Goal: Information Seeking & Learning: Learn about a topic

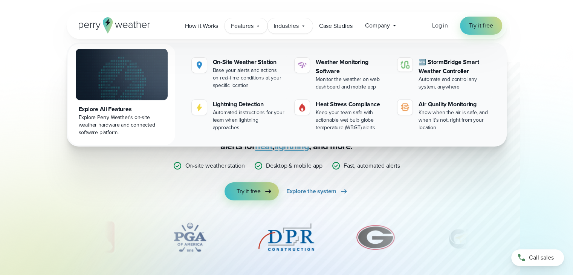
click at [289, 26] on span "Industries" at bounding box center [286, 25] width 25 height 9
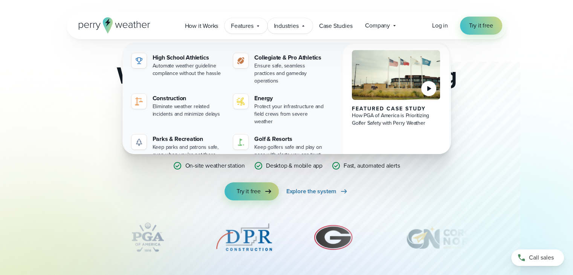
click at [254, 26] on div "Features Explore All Features Explore Perry Weather's on-site weather hardware …" at bounding box center [245, 25] width 43 height 15
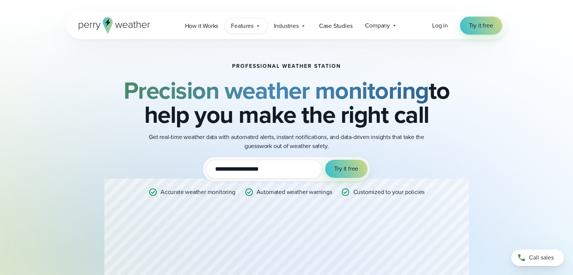
click at [241, 30] on span "Features" at bounding box center [242, 25] width 22 height 9
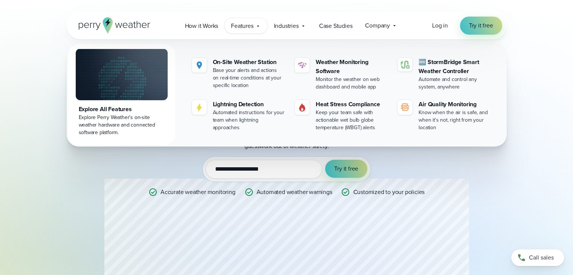
click at [117, 189] on div "**********" at bounding box center [286, 183] width 364 height 240
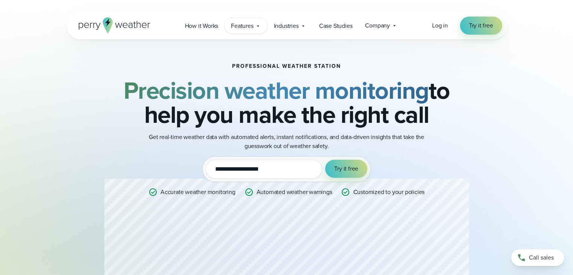
click at [242, 23] on span "Features" at bounding box center [242, 25] width 22 height 9
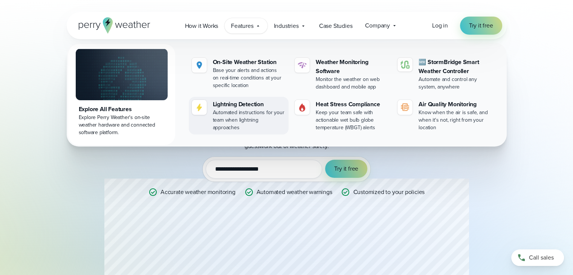
click at [258, 121] on div "Automated instructions for your team when lightning approaches" at bounding box center [249, 120] width 73 height 23
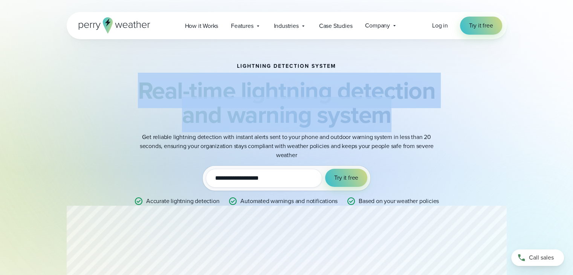
drag, startPoint x: 0, startPoint y: 0, endPoint x: 413, endPoint y: 121, distance: 430.7
click at [413, 121] on h2 "Real-time lightning detection and warning system" at bounding box center [286, 102] width 364 height 48
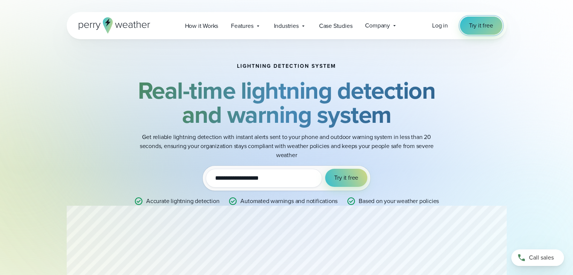
click at [474, 24] on span "Try it free" at bounding box center [481, 25] width 24 height 9
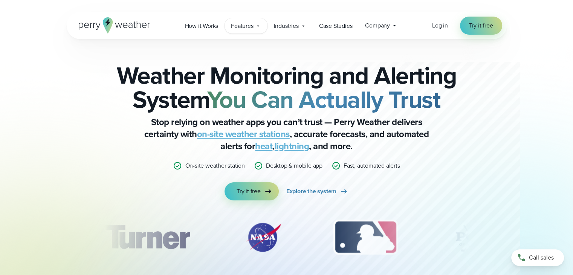
click at [232, 24] on span "Features" at bounding box center [242, 25] width 22 height 9
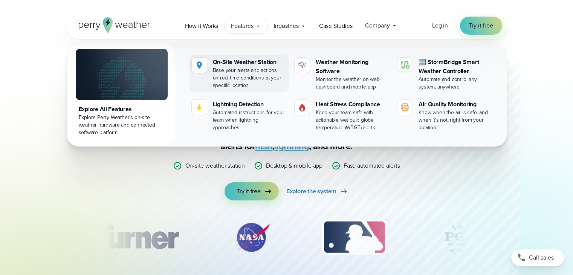
click at [233, 58] on div "On-Site Weather Station" at bounding box center [249, 62] width 73 height 9
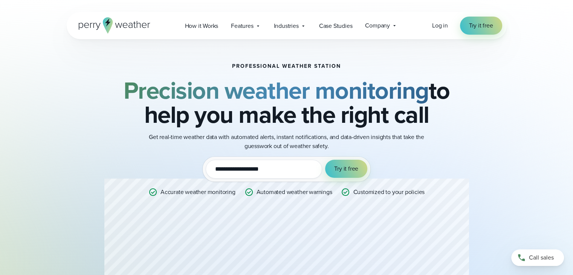
click at [277, 175] on input "**********" at bounding box center [264, 169] width 116 height 19
click at [463, 132] on div "**********" at bounding box center [286, 183] width 364 height 240
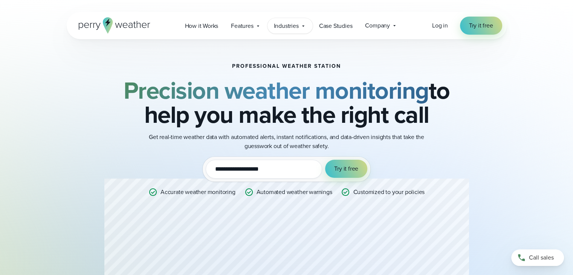
click at [292, 20] on div "Industries Featured Case Study How PGA of America is Prioritizing Golfer Safety…" at bounding box center [289, 25] width 45 height 15
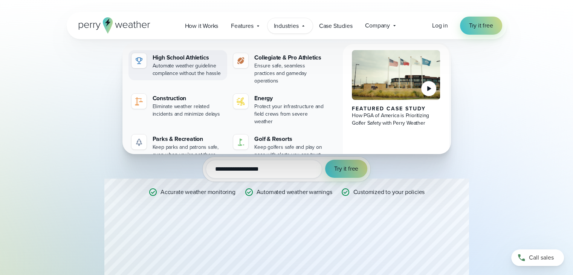
click at [180, 61] on div "High School Athletics" at bounding box center [188, 57] width 72 height 9
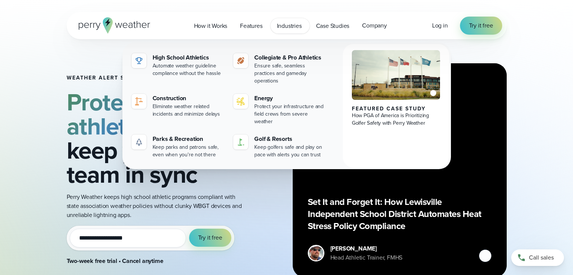
click at [12, 175] on div "**********" at bounding box center [286, 150] width 573 height 301
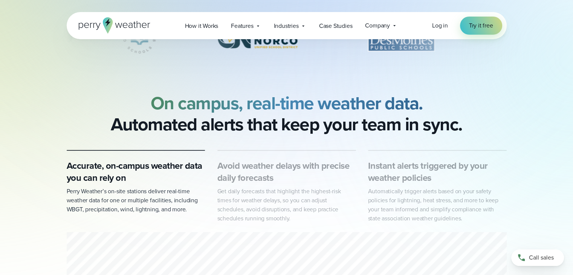
scroll to position [291, 0]
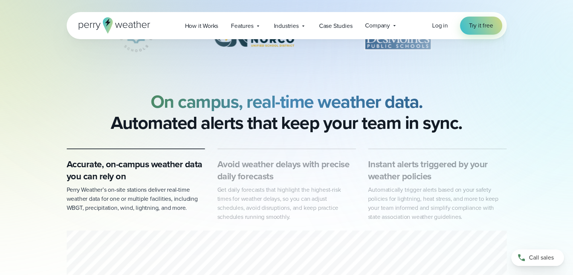
click at [116, 163] on h3 "Accurate, on-campus weather data you can rely on" at bounding box center [136, 170] width 139 height 24
click at [111, 174] on h3 "Accurate, on-campus weather data you can rely on" at bounding box center [136, 170] width 139 height 24
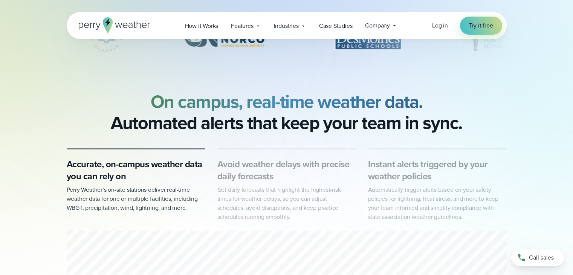
click at [111, 174] on h3 "Accurate, on-campus weather data you can rely on" at bounding box center [136, 170] width 139 height 24
click at [251, 189] on p "Get daily forecasts that highlight the highest-risk times for weather delays, s…" at bounding box center [286, 203] width 139 height 36
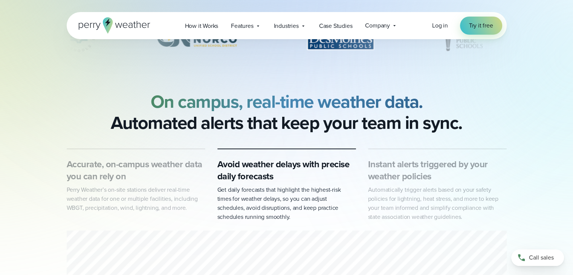
click at [416, 182] on h3 "Instant alerts triggered by your weather policies" at bounding box center [437, 170] width 139 height 24
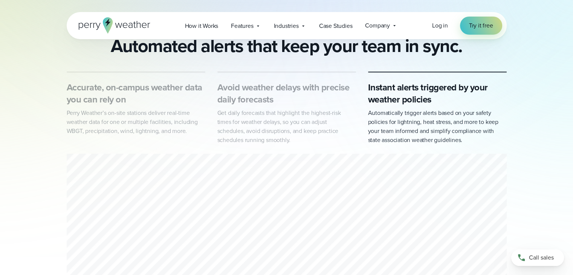
scroll to position [401, 0]
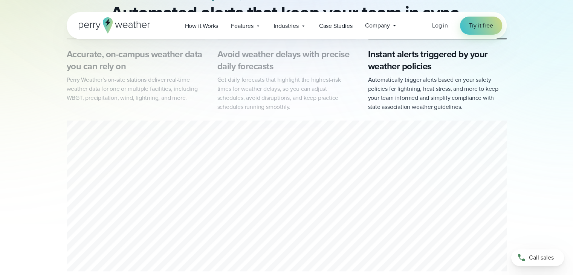
click at [134, 70] on h3 "Accurate, on-campus weather data you can rely on" at bounding box center [136, 60] width 139 height 24
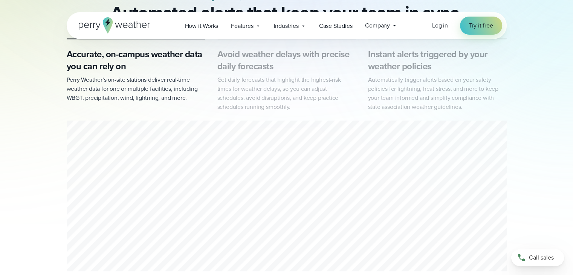
click at [255, 57] on h3 "Avoid weather delays with precise daily forecasts" at bounding box center [286, 60] width 139 height 24
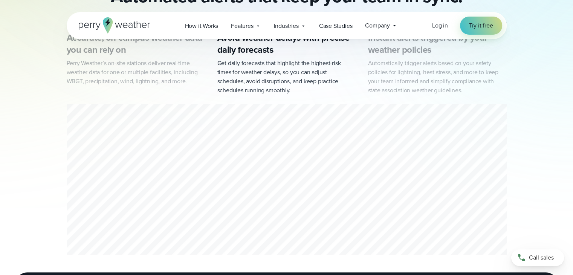
scroll to position [398, 0]
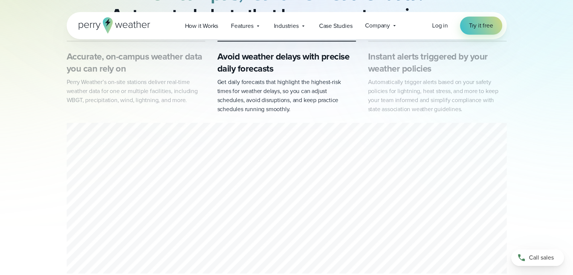
click at [126, 69] on h3 "Accurate, on-campus weather data you can rely on" at bounding box center [136, 62] width 139 height 24
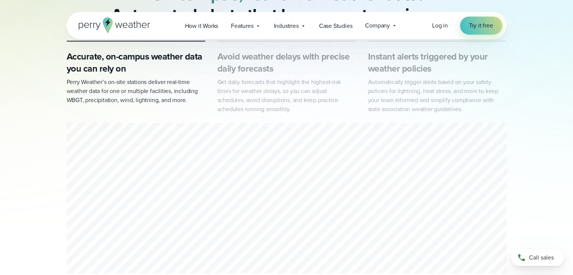
click at [408, 61] on h3 "Instant alerts triggered by your weather policies" at bounding box center [437, 62] width 139 height 24
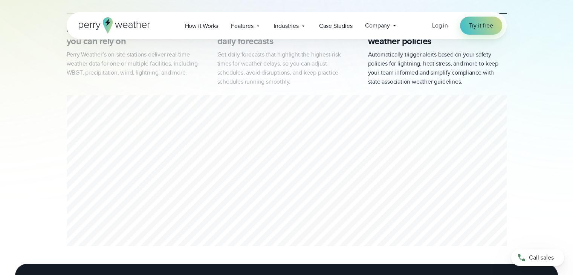
scroll to position [435, 0]
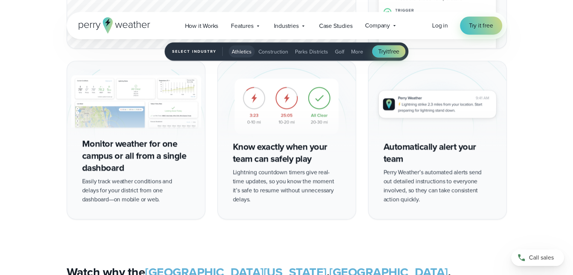
scroll to position [1367, 0]
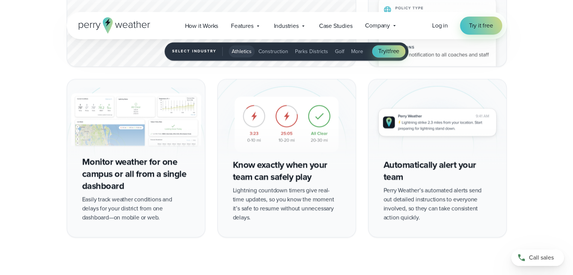
click at [390, 163] on img "1 of 5" at bounding box center [437, 124] width 138 height 90
click at [264, 166] on img "1 of 5" at bounding box center [287, 124] width 138 height 90
click at [135, 171] on div "Monitor weather for one campus or all from a single dashboard Easily track weat…" at bounding box center [136, 158] width 139 height 158
click at [335, 162] on img "1 of 5" at bounding box center [287, 124] width 138 height 90
click at [422, 165] on img "1 of 5" at bounding box center [437, 124] width 138 height 90
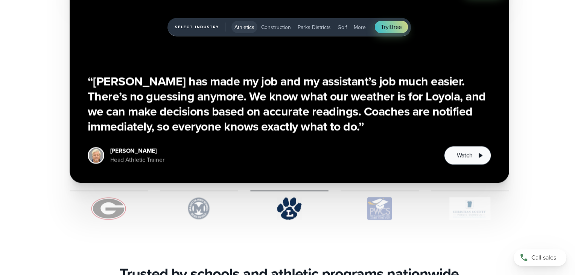
scroll to position [1759, 0]
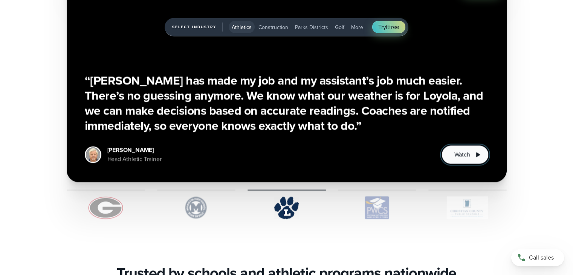
click at [472, 153] on button "Watch" at bounding box center [464, 154] width 47 height 19
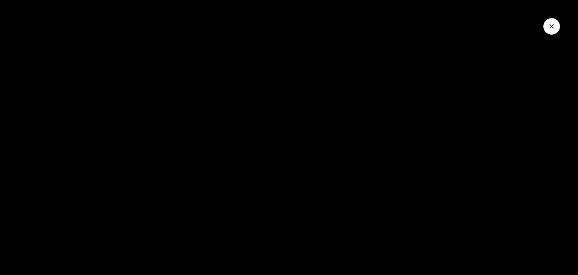
click at [550, 28] on icon "Close Video" at bounding box center [552, 26] width 5 height 5
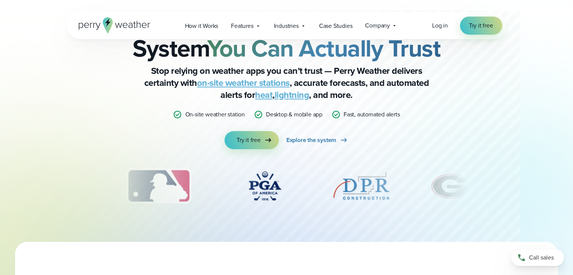
scroll to position [0, 0]
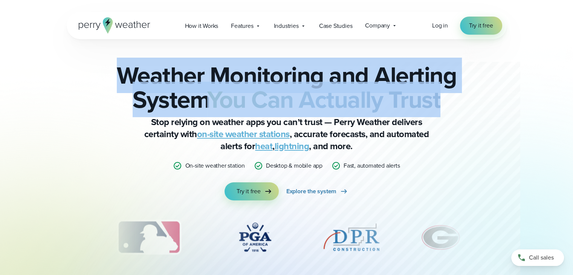
drag, startPoint x: 111, startPoint y: 76, endPoint x: 483, endPoint y: 101, distance: 372.1
click at [483, 101] on div "Weather Monitoring and Alerting System You Can Actually Trust Stop relying on w…" at bounding box center [287, 166] width 440 height 254
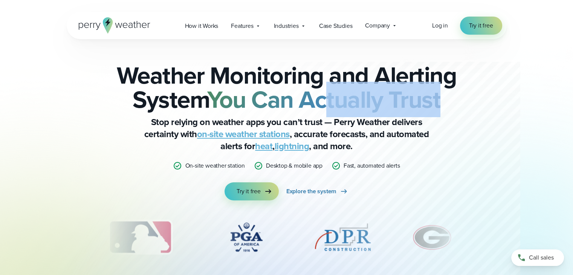
drag, startPoint x: 483, startPoint y: 101, endPoint x: 116, endPoint y: 70, distance: 368.0
click at [116, 70] on div "Weather Monitoring and Alerting System You Can Actually Trust Stop relying on w…" at bounding box center [287, 166] width 440 height 254
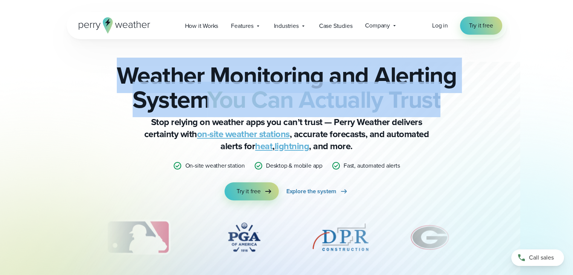
click at [116, 70] on h2 "Weather Monitoring and Alerting System You Can Actually Trust" at bounding box center [286, 87] width 364 height 48
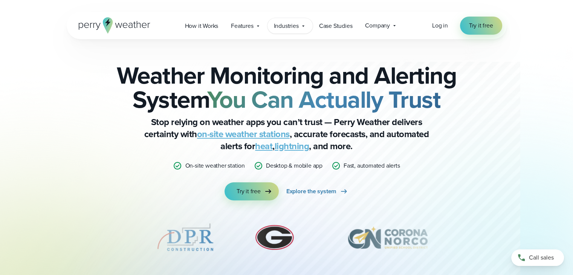
click at [278, 30] on span "Industries" at bounding box center [286, 25] width 25 height 9
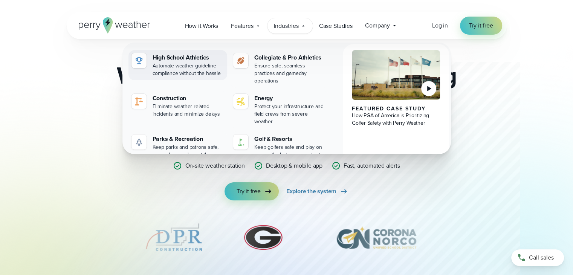
click at [183, 64] on div "Automate weather guideline compliance without the hassle" at bounding box center [188, 69] width 72 height 15
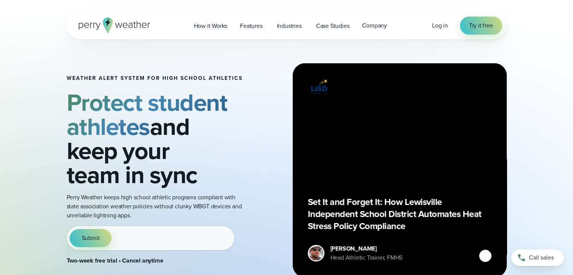
click at [252, 31] on div "Features Explore All Features Explore Perry Weather's on-site weather hardware …" at bounding box center [251, 25] width 37 height 15
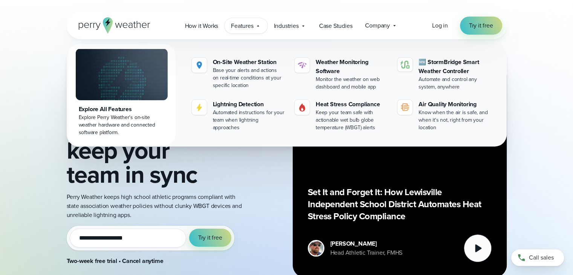
click at [514, 91] on div "**********" at bounding box center [286, 170] width 542 height 262
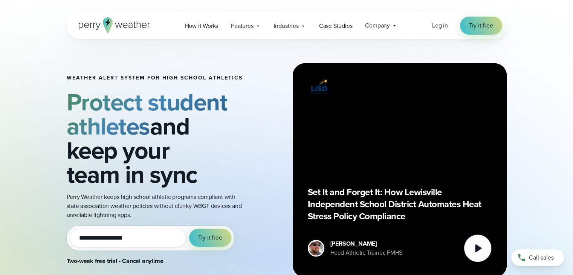
click at [119, 18] on icon at bounding box center [115, 25] width 72 height 16
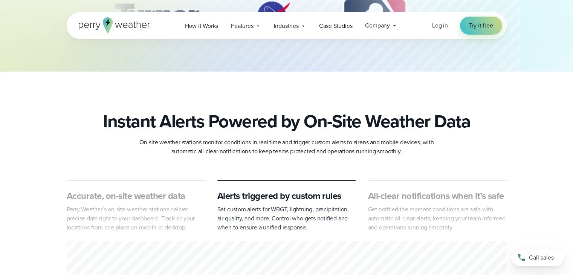
scroll to position [264, 0]
